Goal: Information Seeking & Learning: Learn about a topic

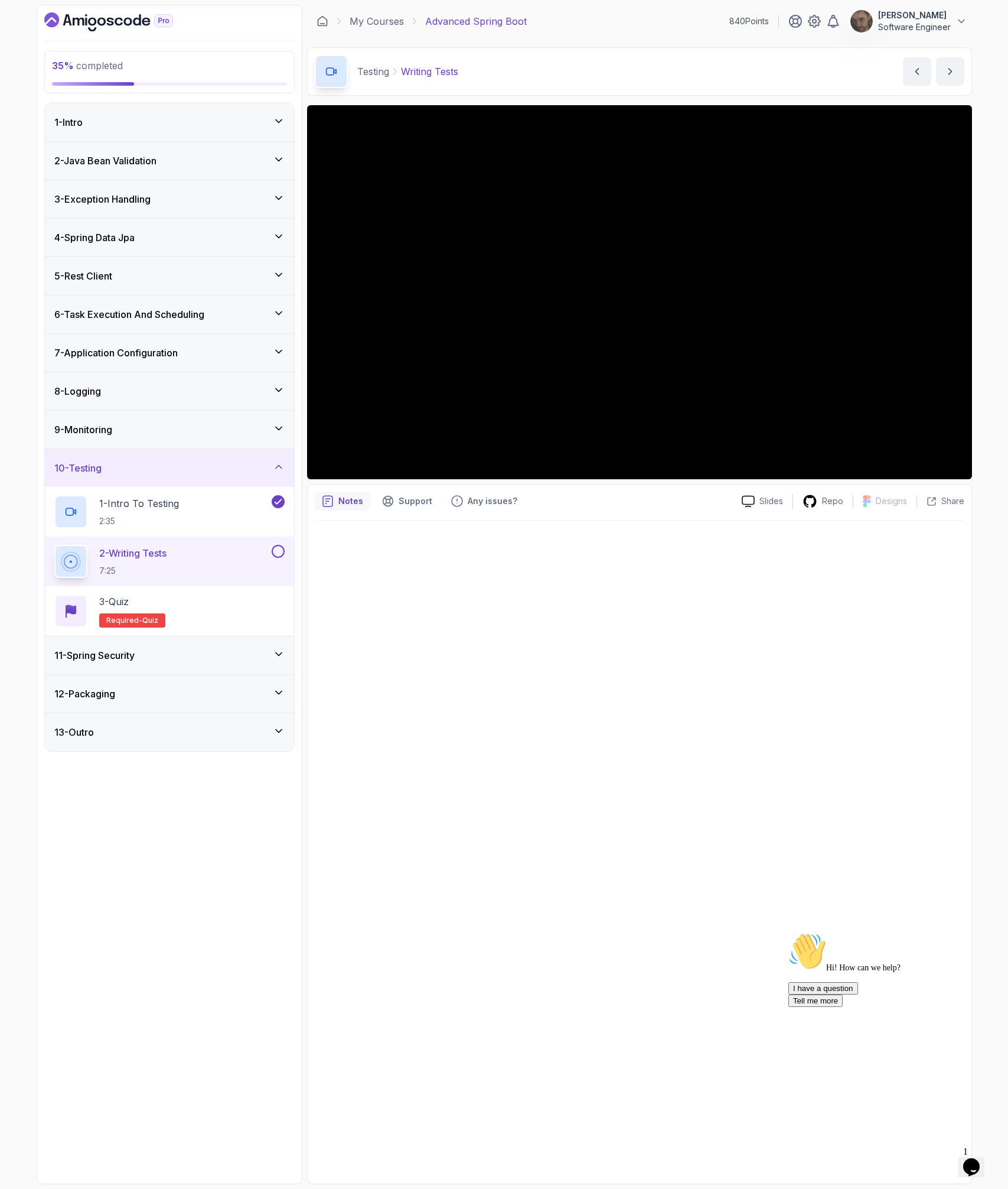
click at [276, 554] on button at bounding box center [278, 551] width 13 height 13
click at [270, 599] on div "3 - Quiz Required- quiz" at bounding box center [169, 611] width 230 height 33
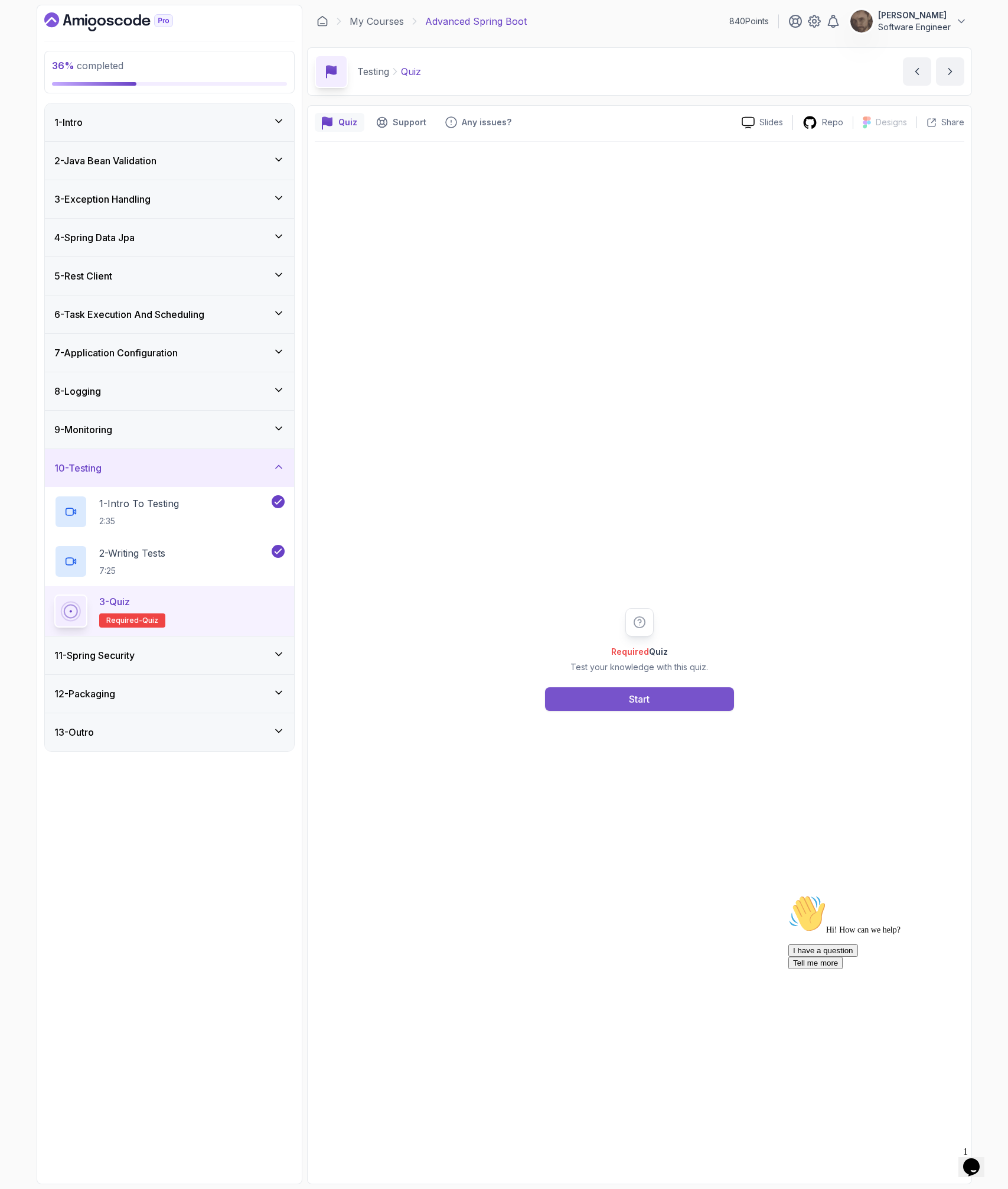
click at [629, 699] on div "Start" at bounding box center [639, 699] width 21 height 14
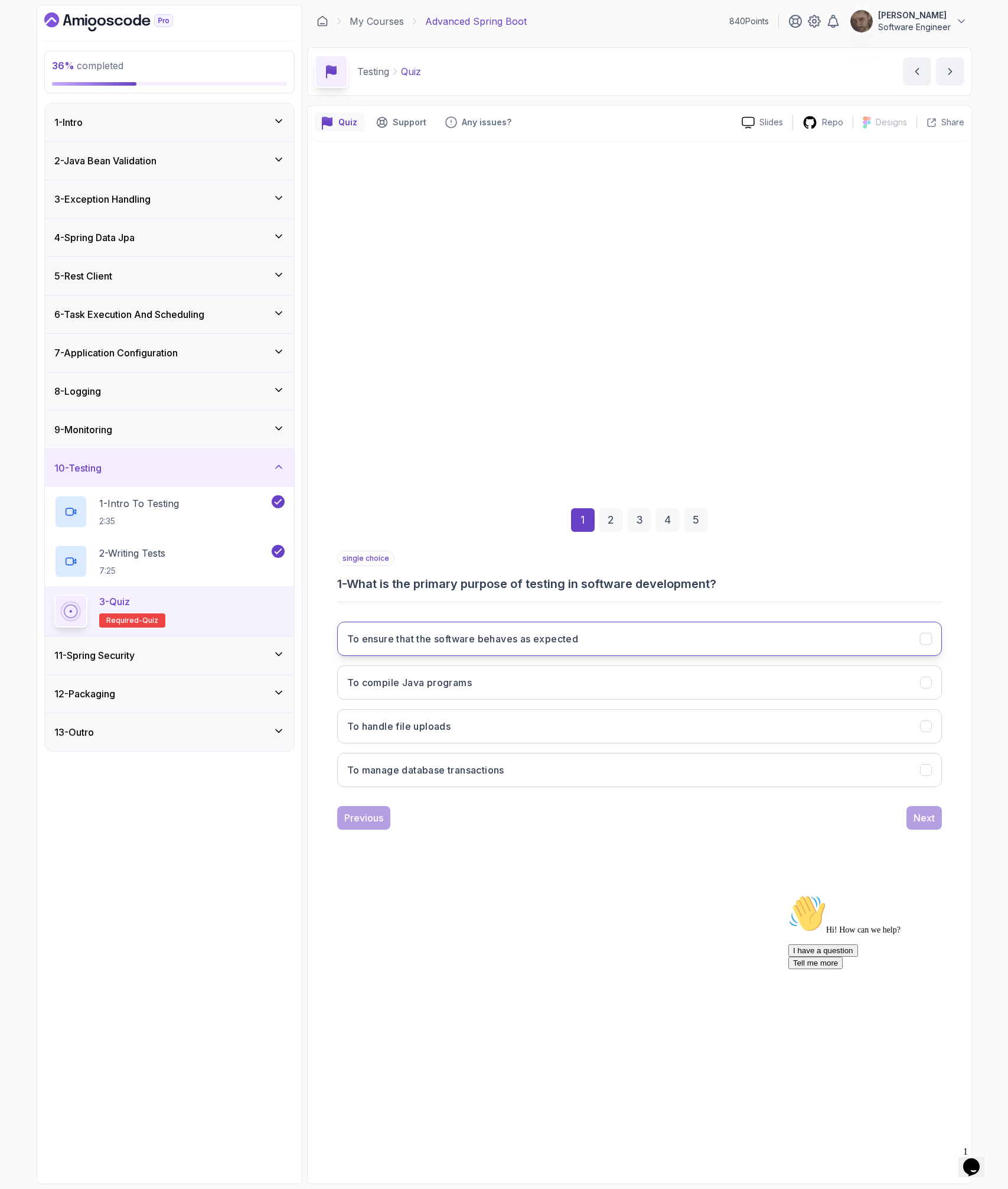
click at [594, 638] on button "To ensure that the software behaves as expected" at bounding box center [640, 638] width 605 height 34
click at [926, 778] on div "Next" at bounding box center [924, 817] width 21 height 14
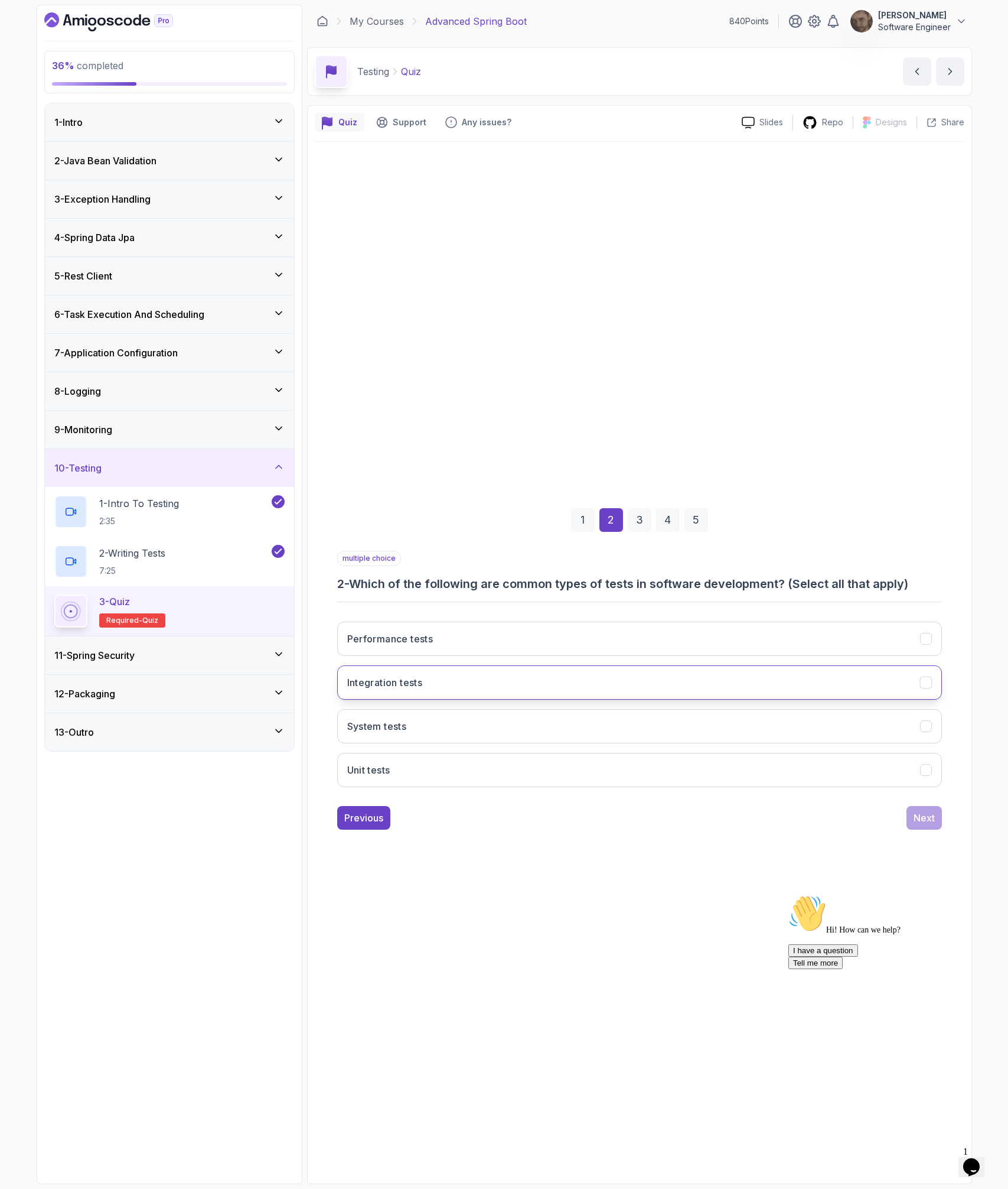
click at [555, 676] on button "Integration tests" at bounding box center [640, 682] width 605 height 34
click at [542, 729] on button "System tests" at bounding box center [640, 726] width 605 height 34
click at [569, 726] on button "System tests" at bounding box center [640, 726] width 605 height 34
click at [701, 776] on button "Unit tests" at bounding box center [640, 769] width 605 height 34
click at [930, 778] on div "Next" at bounding box center [924, 817] width 21 height 14
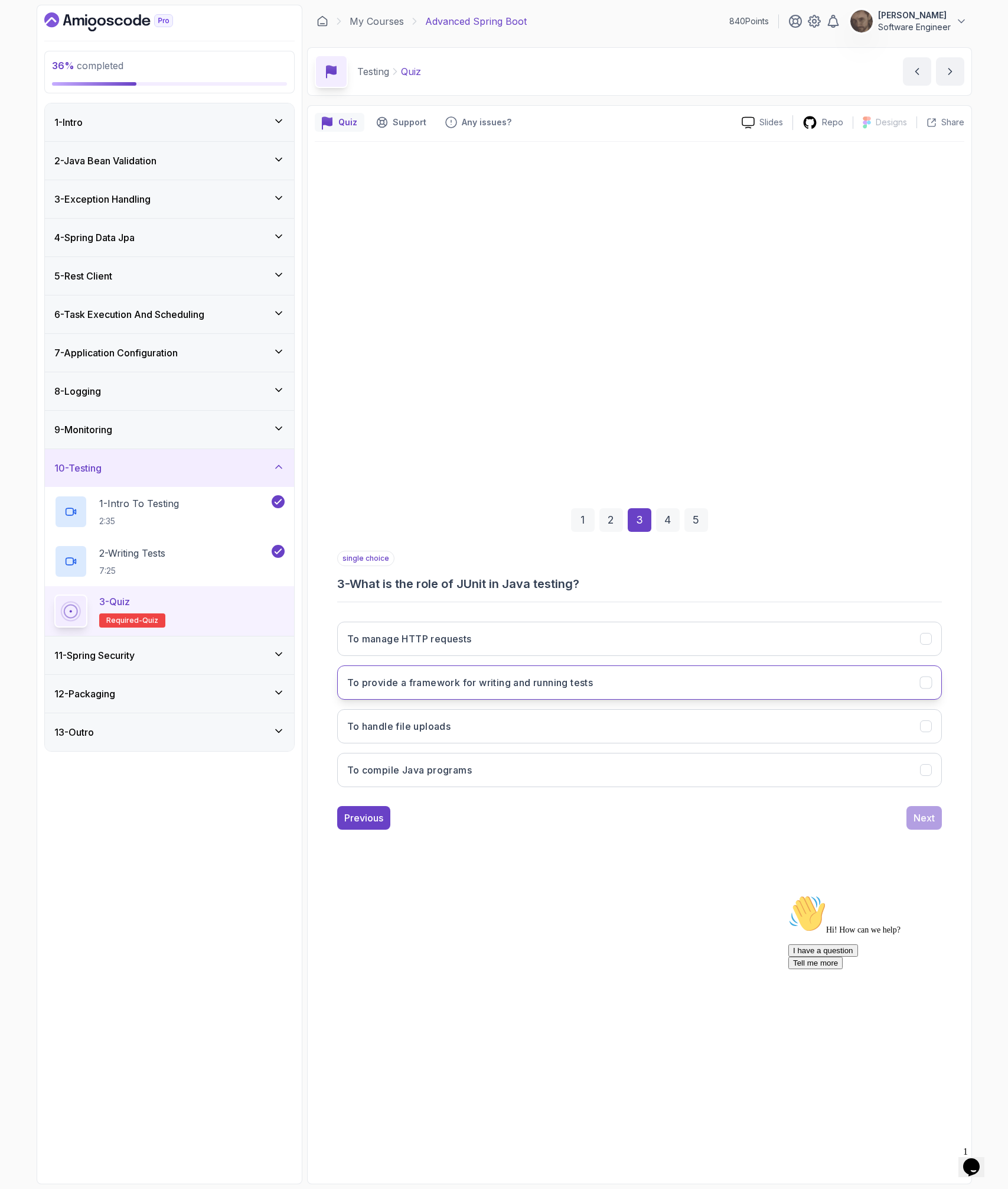
click at [641, 685] on button "To provide a framework for writing and running tests" at bounding box center [640, 682] width 605 height 34
click at [919, 778] on div "Next" at bounding box center [924, 817] width 21 height 14
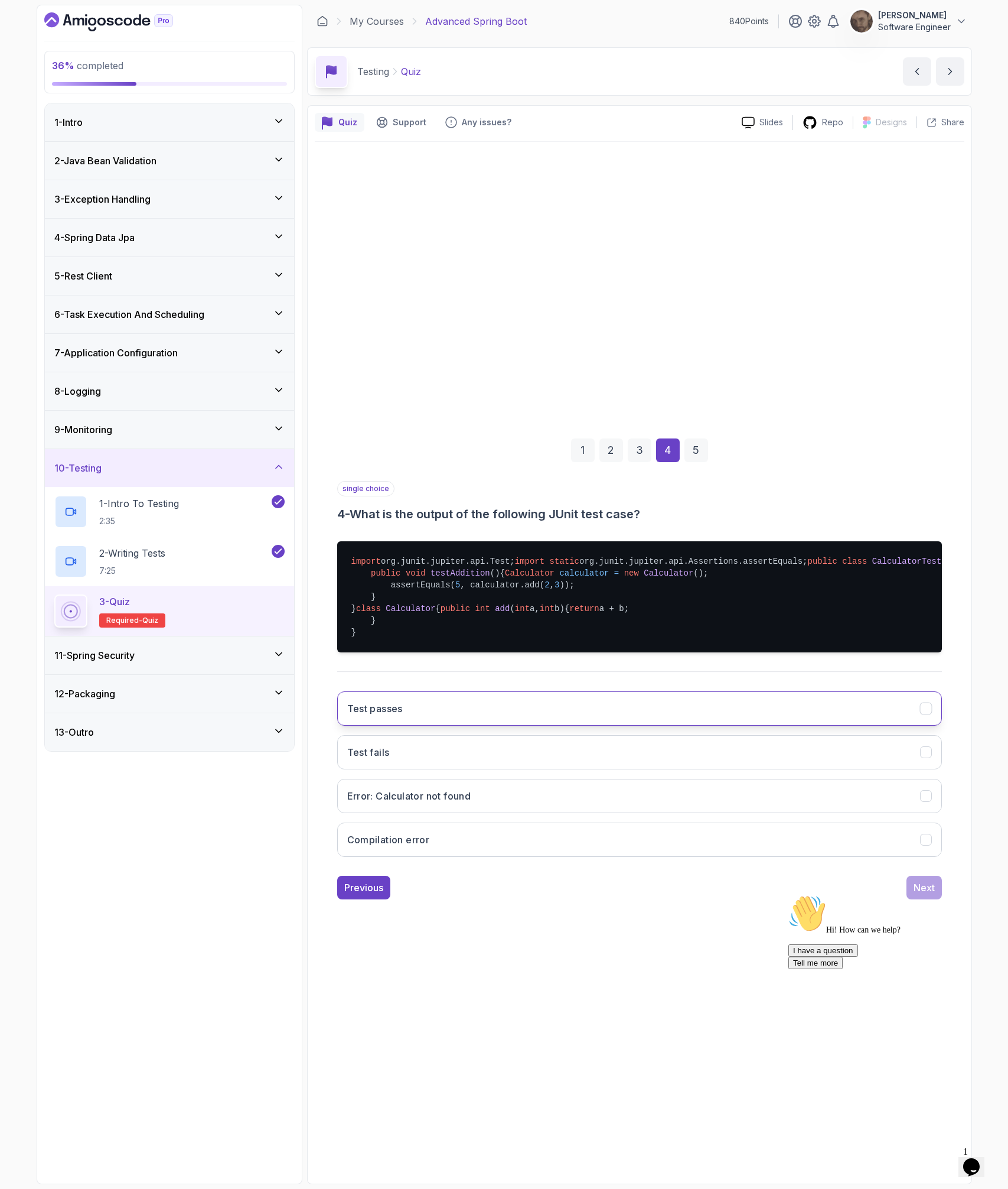
click at [557, 726] on button "Test passes" at bounding box center [640, 708] width 605 height 34
click at [930, 778] on div "Hi! How can we help? I have a question Tell me more" at bounding box center [895, 932] width 213 height 74
click at [926, 778] on div "Hi! How can we help? I have a question Tell me more" at bounding box center [895, 932] width 213 height 74
click at [931, 778] on div "Hi! How can we help? I have a question Tell me more" at bounding box center [895, 932] width 213 height 74
click at [690, 778] on div "1 2 3 4 5 single choice 4 - What is the output of the following JUnit test case…" at bounding box center [640, 659] width 650 height 1035
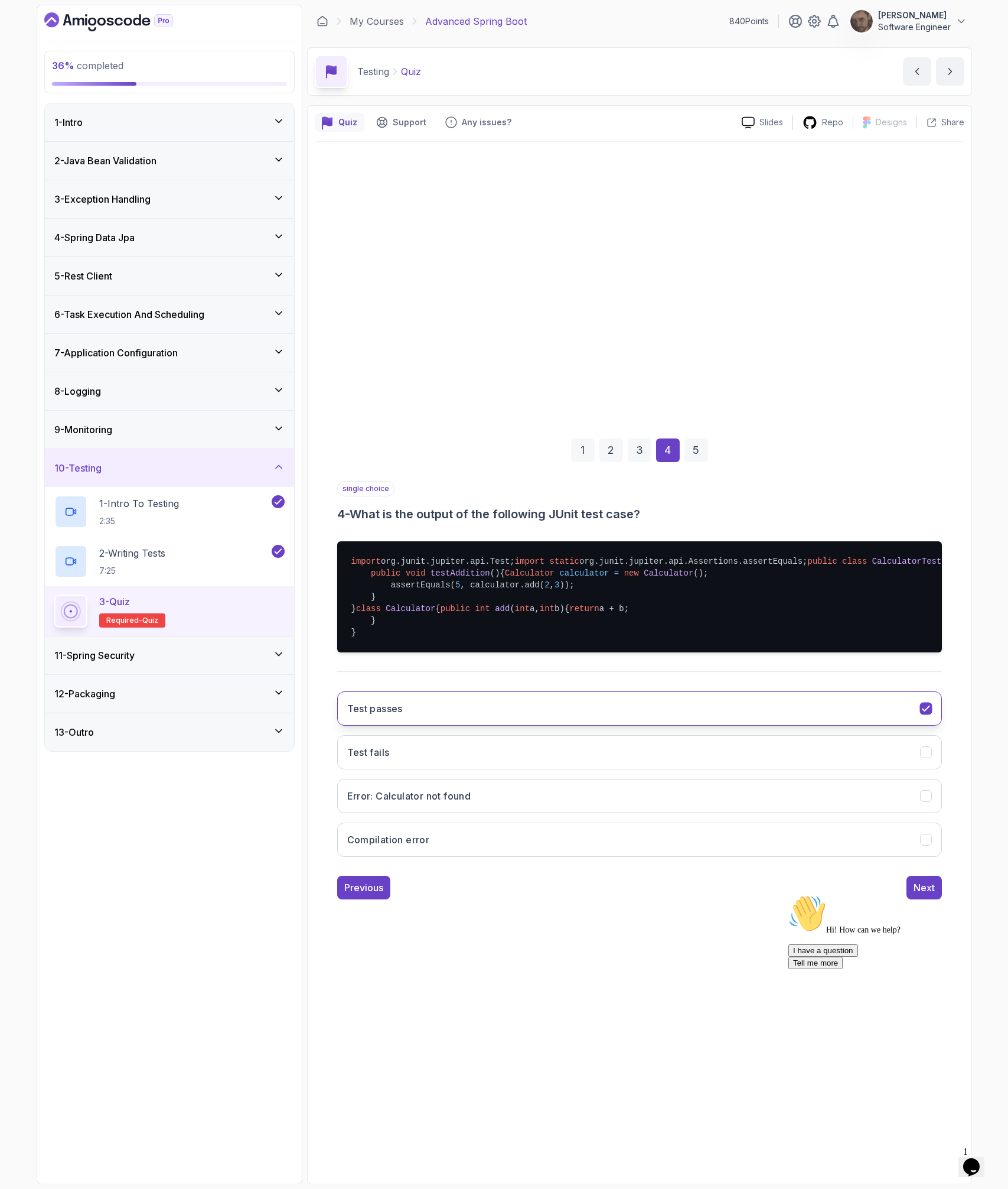
click at [462, 726] on button "Test passes" at bounding box center [640, 708] width 605 height 34
click at [457, 769] on button "Test fails" at bounding box center [640, 752] width 605 height 34
click at [475, 726] on button "Test passes" at bounding box center [640, 708] width 605 height 34
click at [920, 778] on div "Hi! How can we help? I have a question Tell me more" at bounding box center [895, 932] width 213 height 74
click at [917, 778] on div "Hi! How can we help? I have a question Tell me more" at bounding box center [895, 932] width 213 height 74
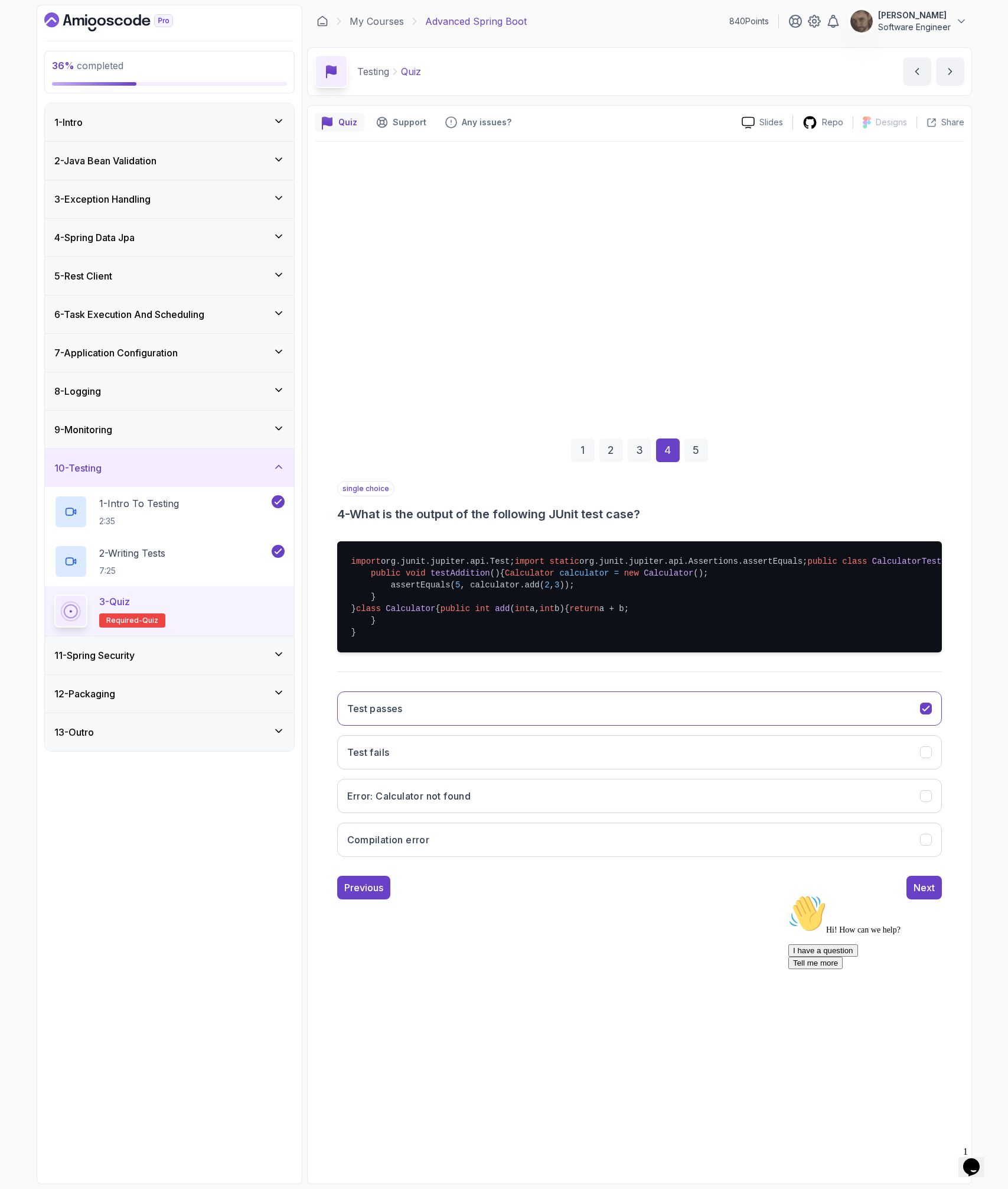
click at [917, 778] on div "Hi! How can we help? I have a question Tell me more" at bounding box center [895, 932] width 213 height 74
click at [694, 439] on div "5" at bounding box center [697, 451] width 24 height 24
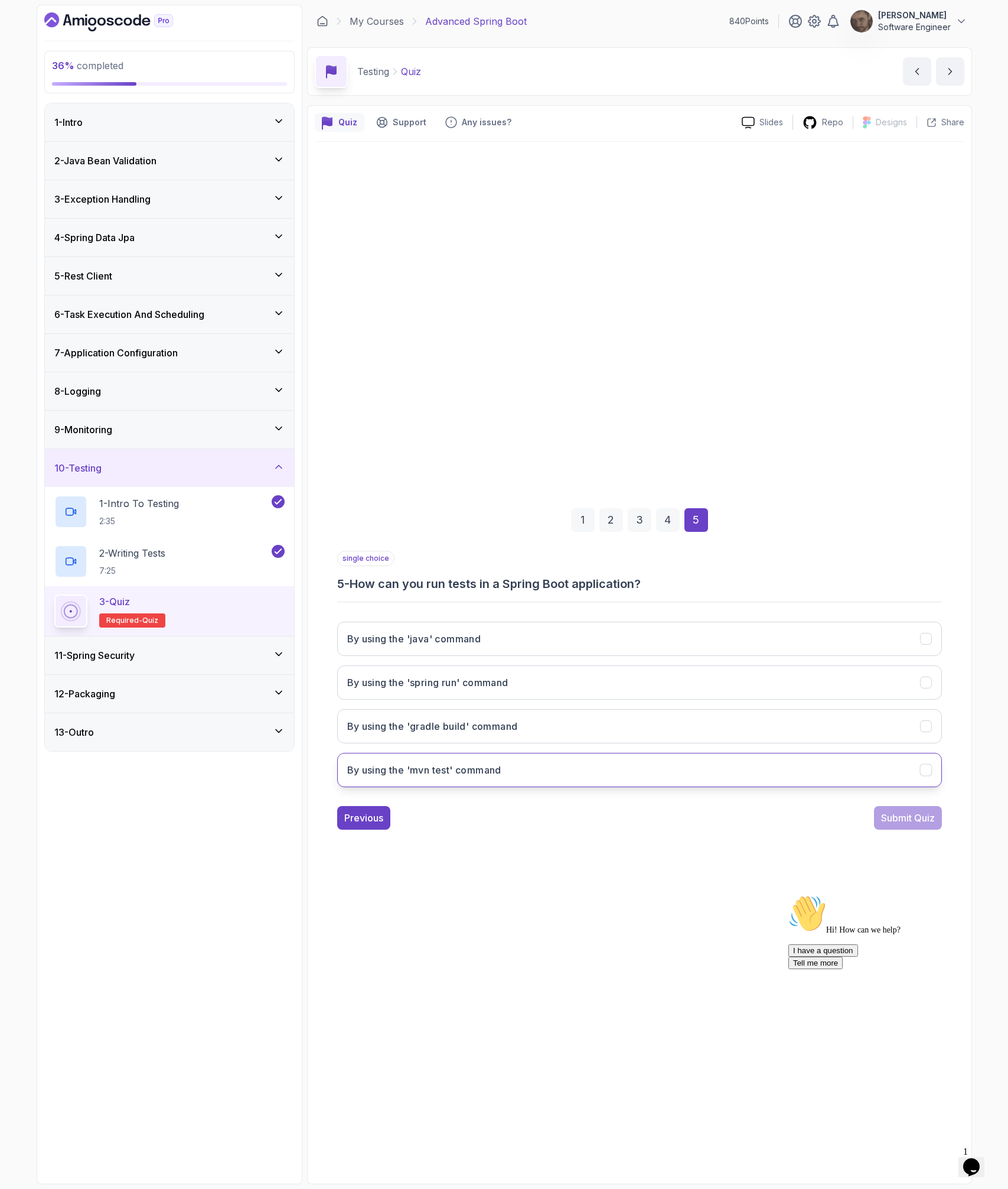
click at [541, 772] on button "By using the 'mvn test' command" at bounding box center [640, 769] width 605 height 34
click at [903, 778] on div "Submit Quiz" at bounding box center [908, 817] width 54 height 14
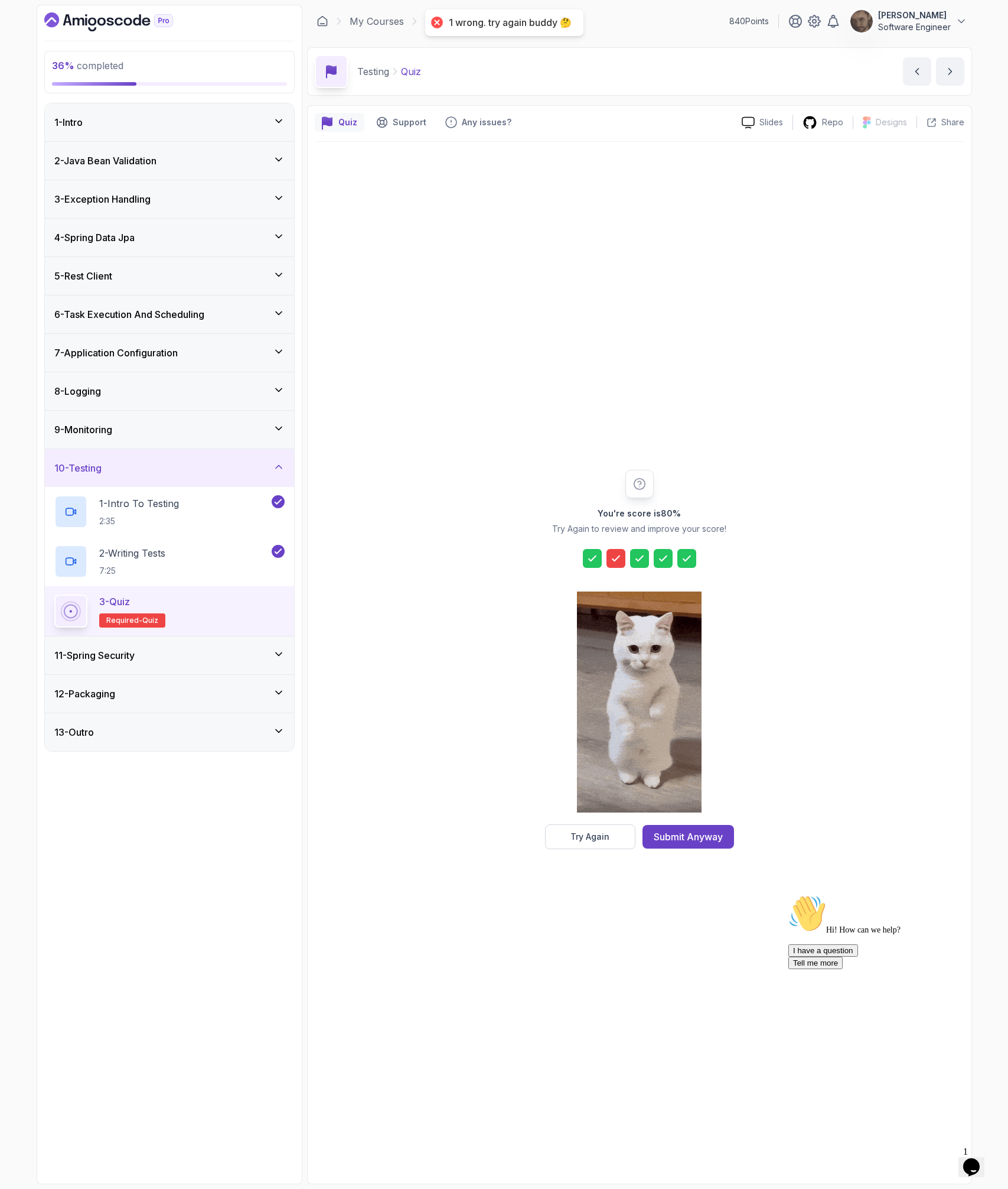
click at [615, 564] on div at bounding box center [616, 558] width 19 height 19
click at [619, 551] on div at bounding box center [616, 558] width 19 height 19
click at [611, 551] on div at bounding box center [616, 558] width 19 height 19
click at [574, 778] on div "Try Again" at bounding box center [590, 836] width 39 height 12
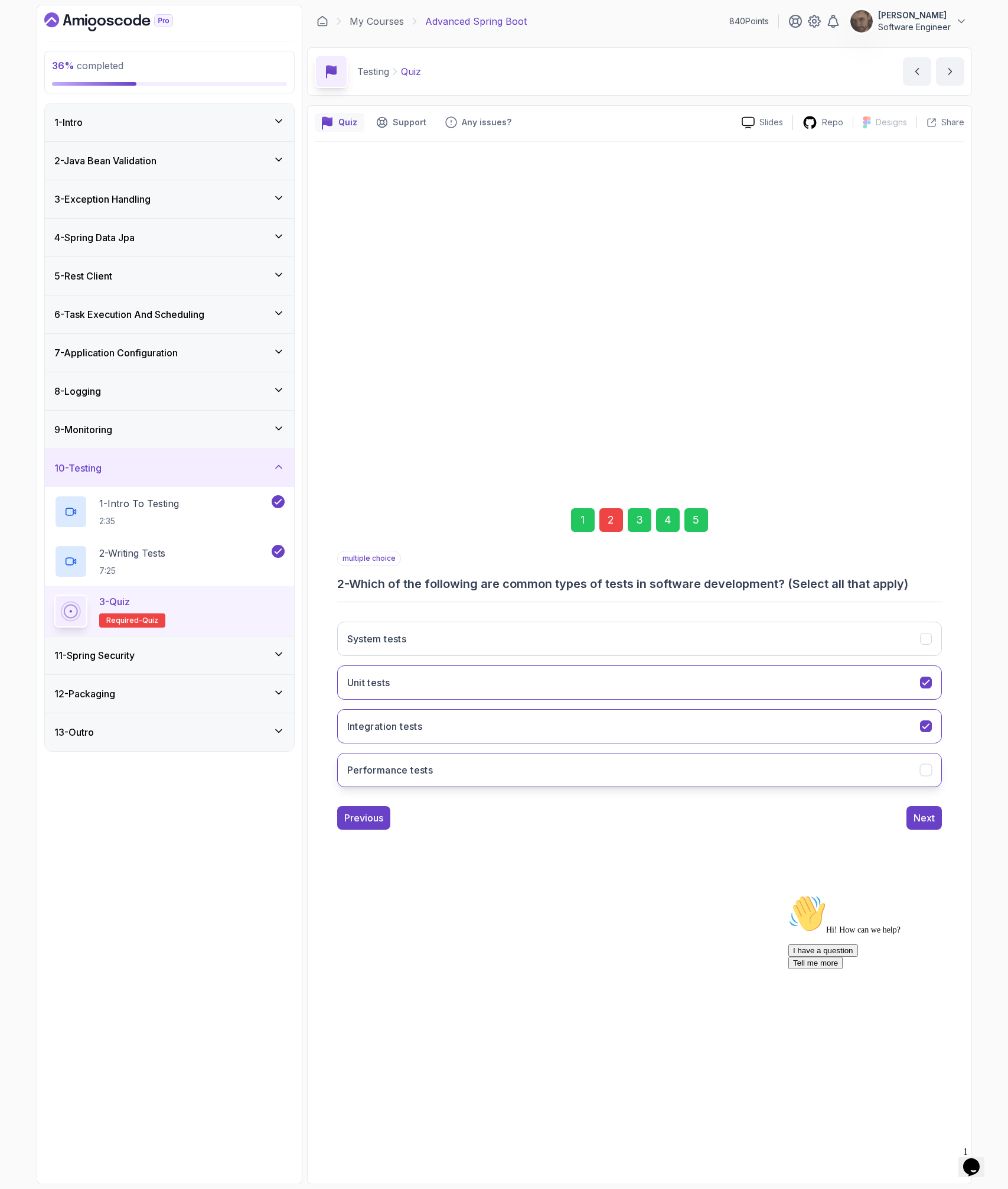
click at [827, 770] on button "Performance tests" at bounding box center [640, 769] width 605 height 34
click at [671, 778] on button "Performance tests" at bounding box center [640, 769] width 605 height 34
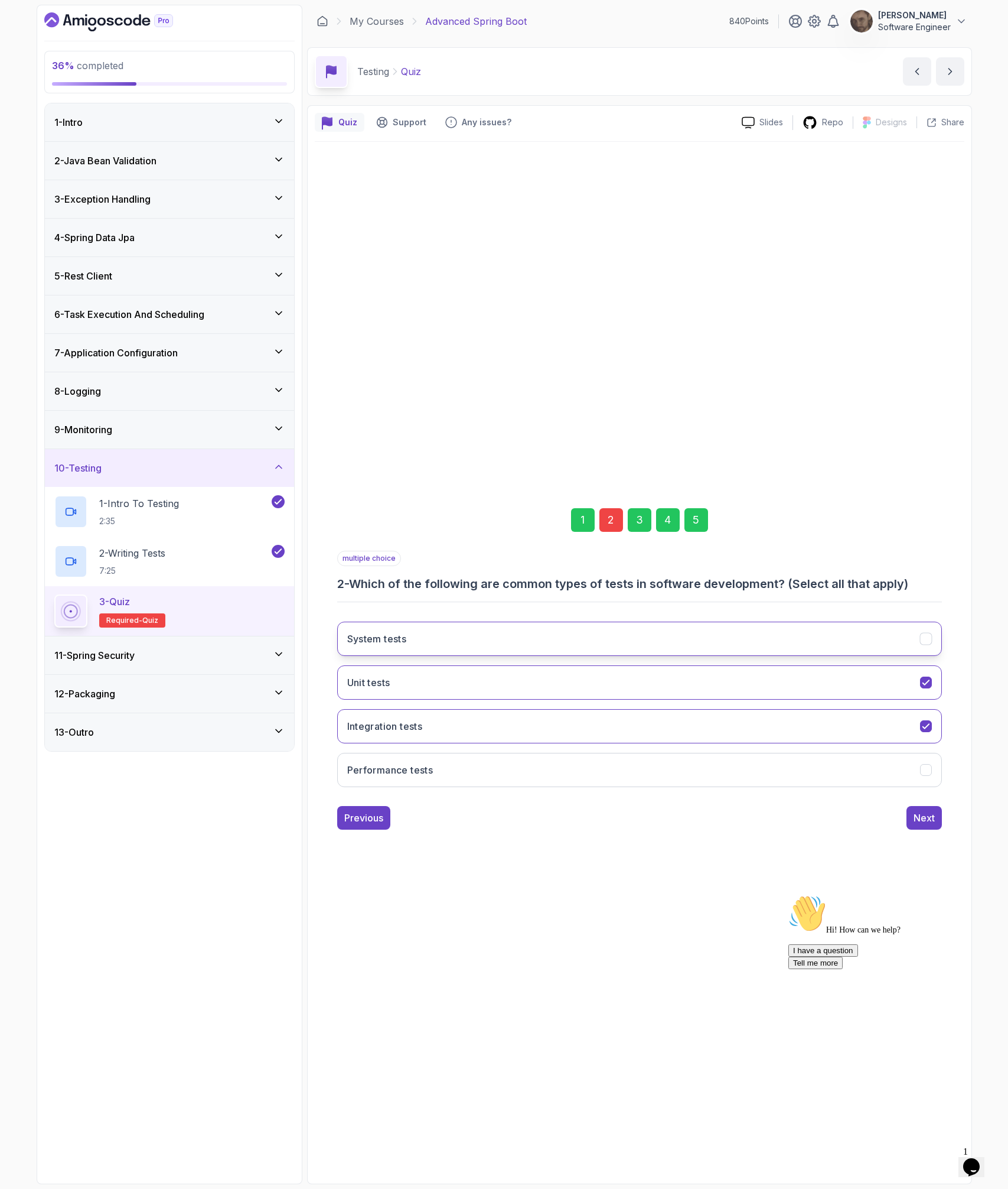
click at [805, 649] on button "System tests" at bounding box center [640, 638] width 605 height 34
click at [698, 525] on div "5" at bounding box center [697, 520] width 24 height 24
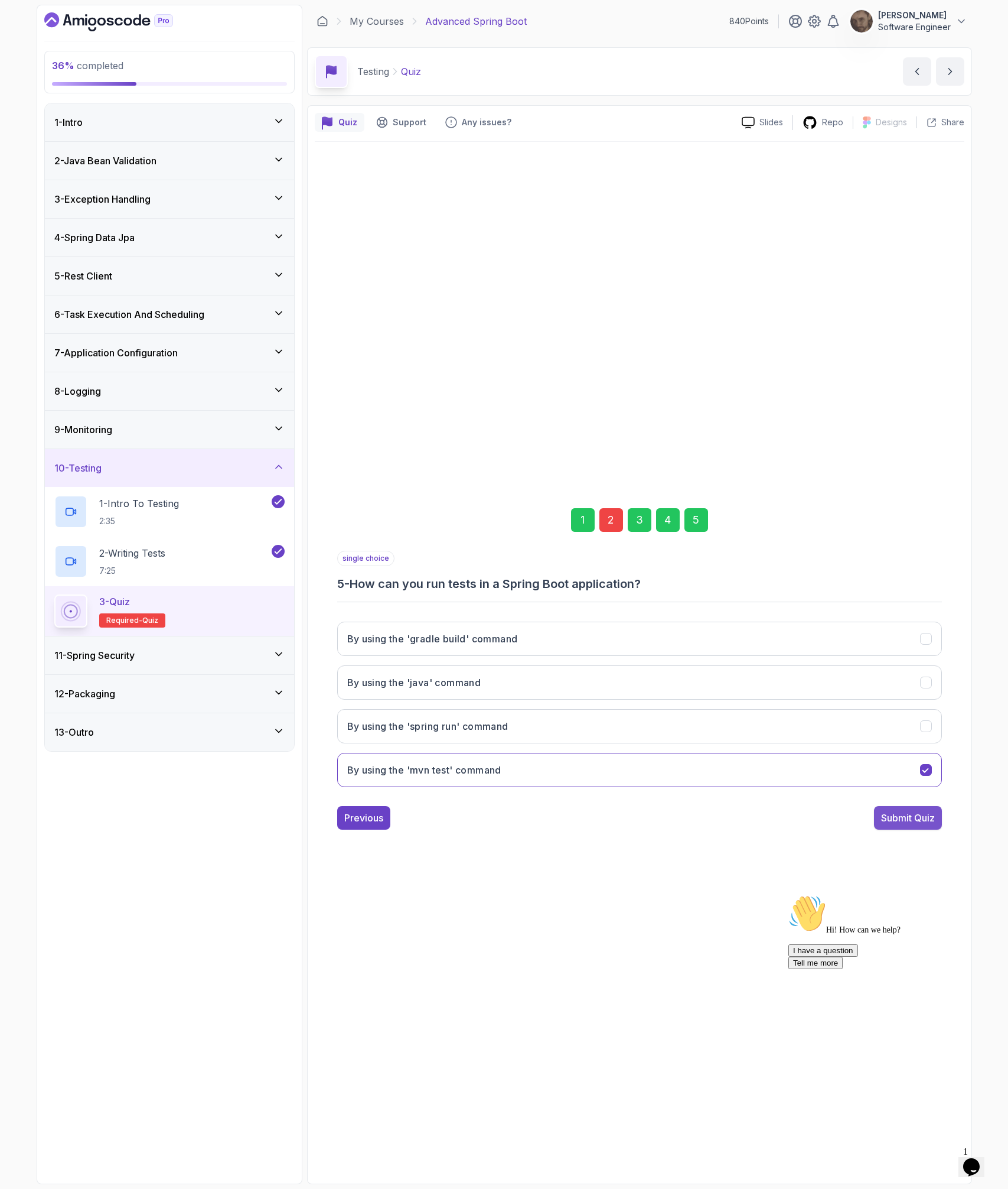
click at [906, 778] on div "Submit Quiz" at bounding box center [908, 817] width 54 height 14
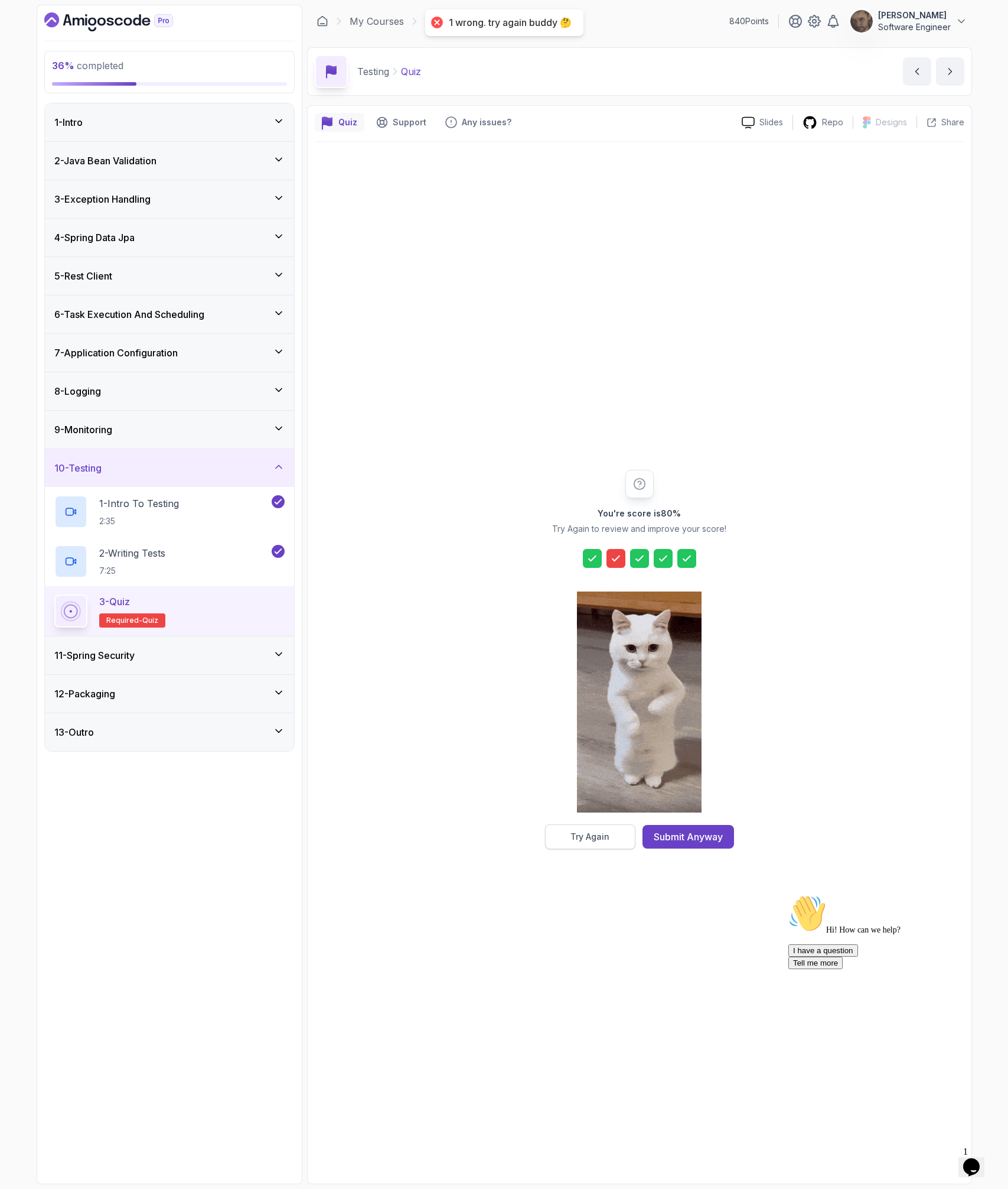
click at [603, 778] on div "Try Again" at bounding box center [590, 836] width 39 height 12
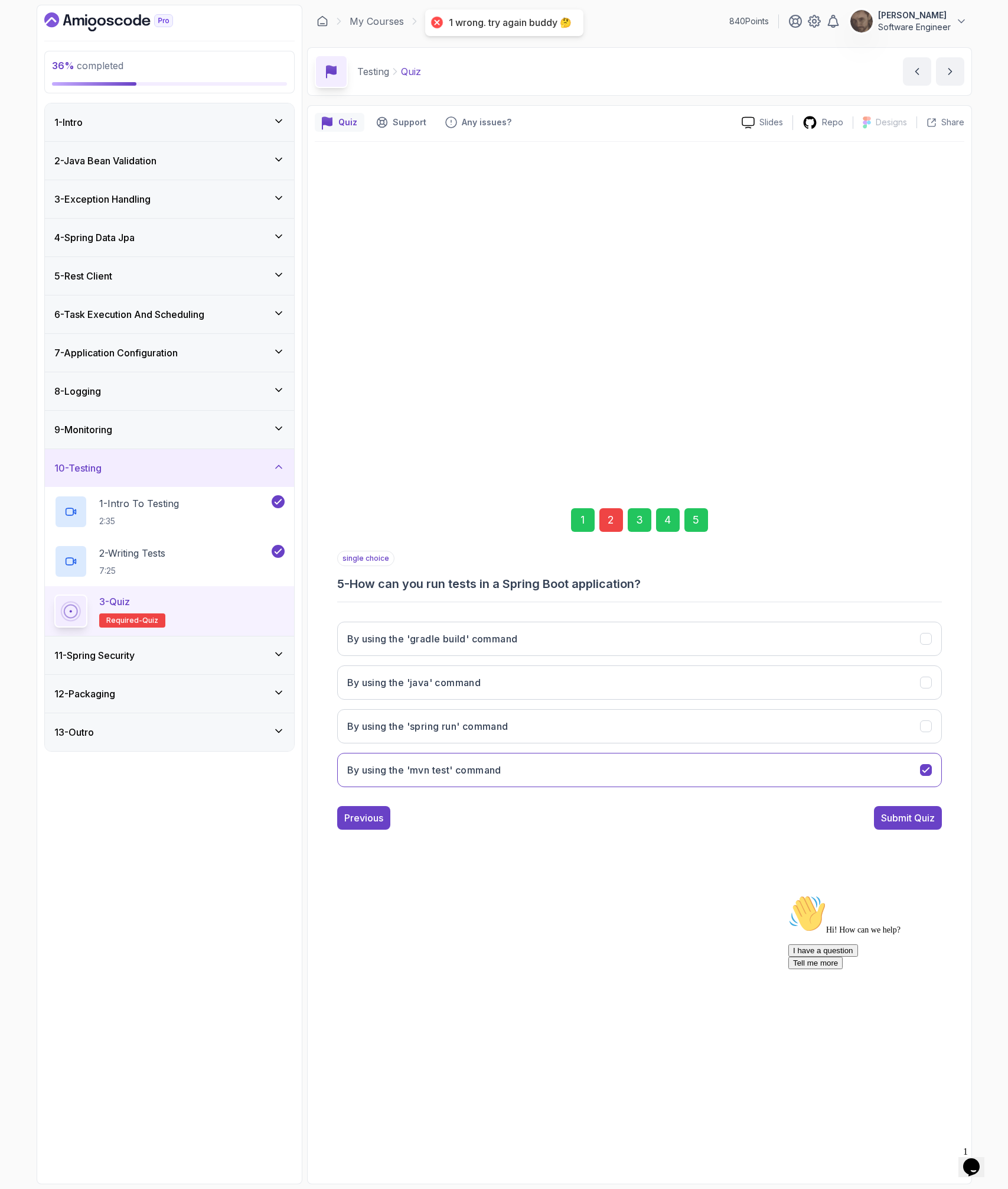
click at [612, 520] on div "2" at bounding box center [611, 520] width 24 height 24
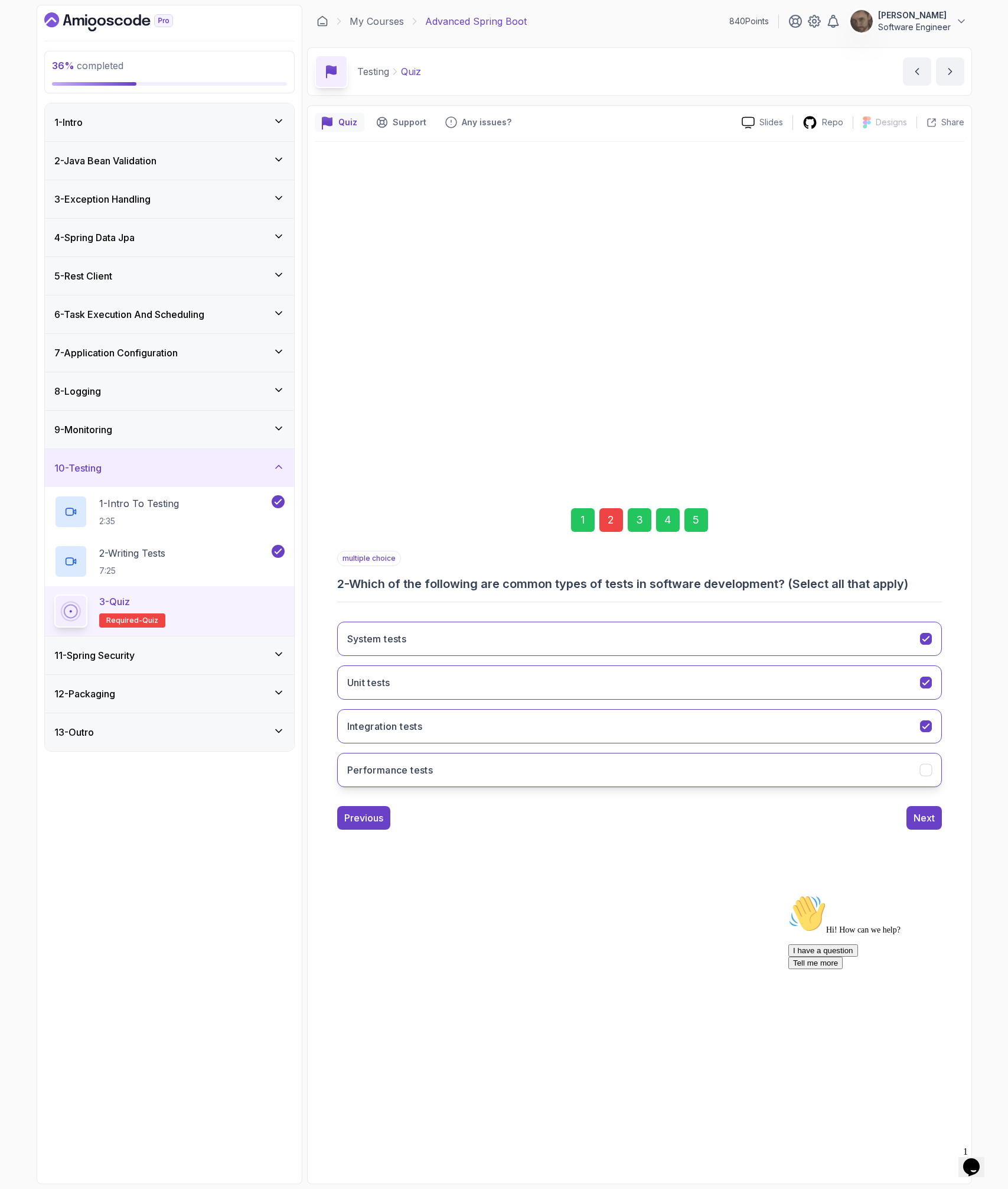
click at [652, 755] on button "Performance tests" at bounding box center [640, 769] width 605 height 34
click at [701, 523] on div "5" at bounding box center [697, 520] width 24 height 24
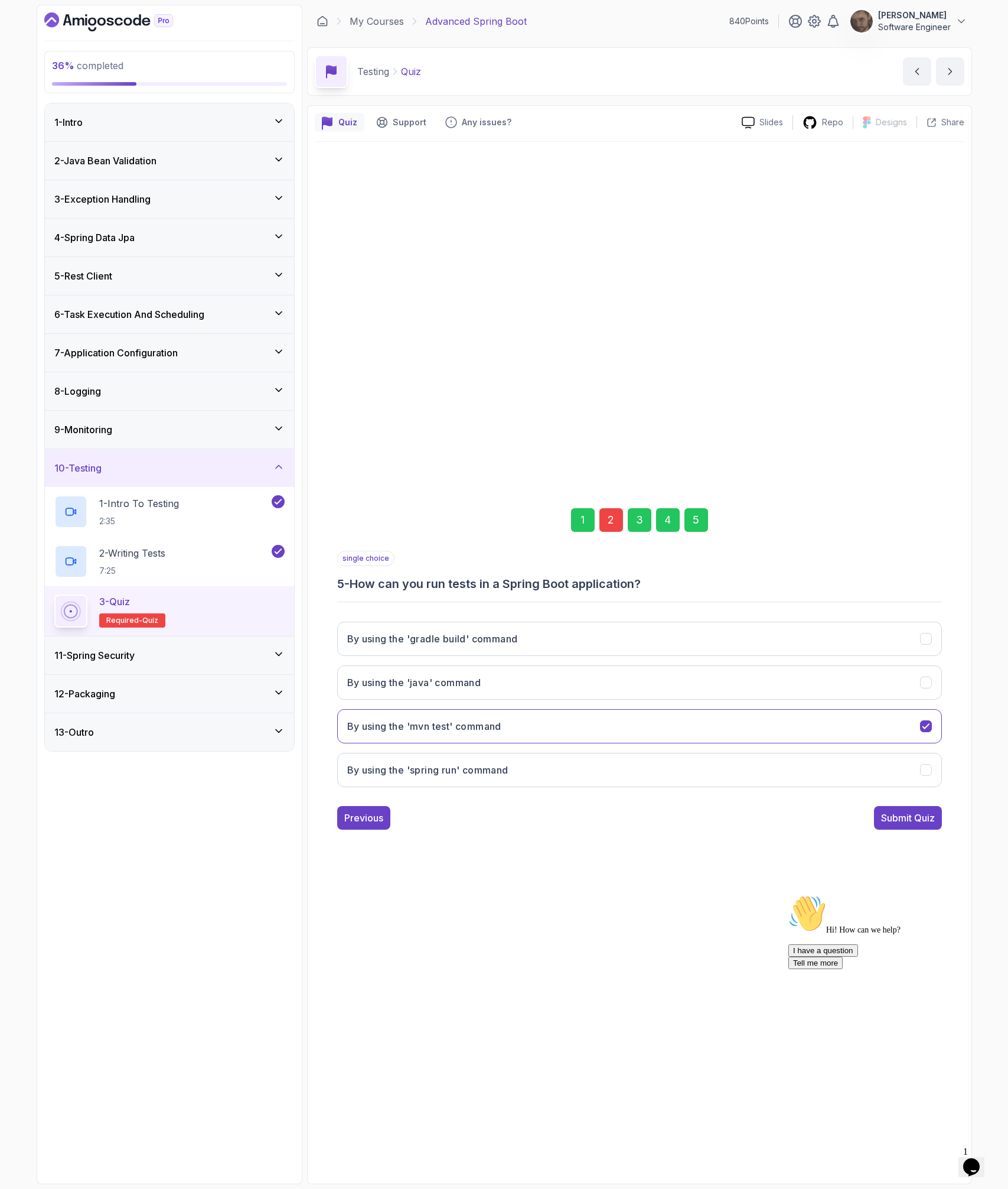
click at [907, 778] on div "Submit Quiz" at bounding box center [908, 817] width 54 height 14
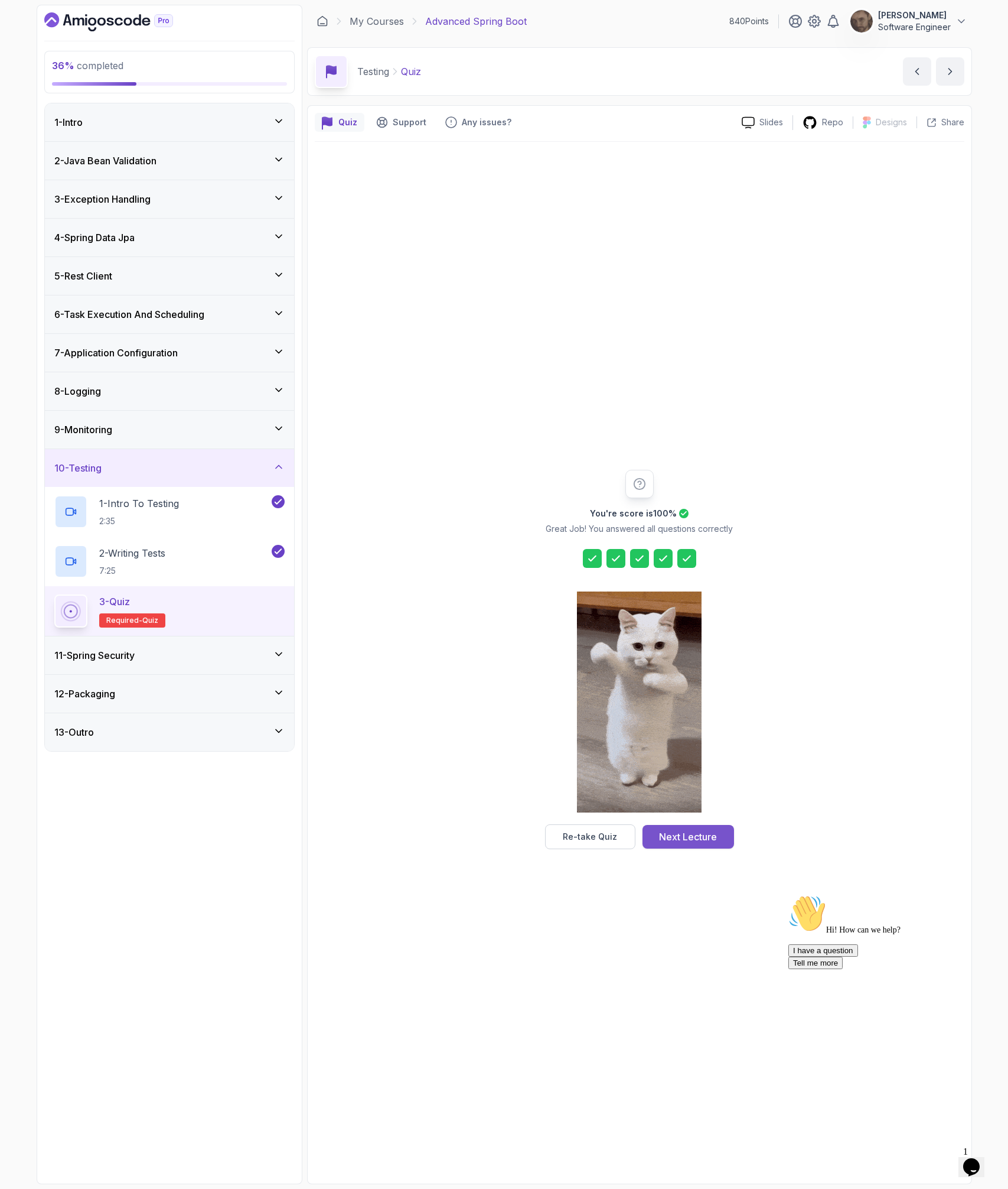
click at [682, 778] on div "Next Lecture" at bounding box center [687, 836] width 58 height 14
